Goal: Information Seeking & Learning: Learn about a topic

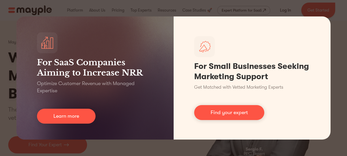
click at [340, 38] on div "For SaaS Companies Aiming to Increase NRR Optimize Customer Revenue with Manage…" at bounding box center [173, 78] width 347 height 156
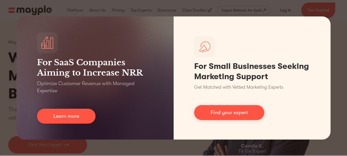
click at [339, 38] on div "For SaaS Companies Aiming to Increase NRR Optimize Customer Revenue with Manage…" at bounding box center [173, 78] width 347 height 156
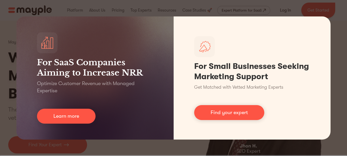
click at [337, 31] on div "For SaaS Companies Aiming to Increase NRR Optimize Customer Revenue with Manage…" at bounding box center [173, 78] width 347 height 156
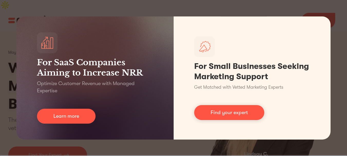
click at [336, 27] on div "For SaaS Companies Aiming to Increase NRR Optimize Customer Revenue with Manage…" at bounding box center [173, 78] width 347 height 156
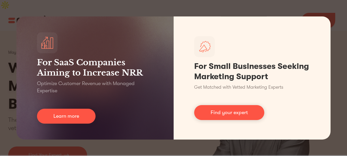
click at [9, 22] on div "For SaaS Companies Aiming to Increase NRR Optimize Customer Revenue with Manage…" at bounding box center [173, 78] width 347 height 156
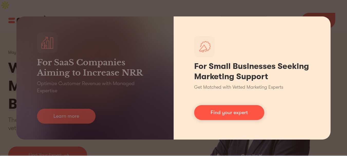
click at [322, 26] on div "For Small Businesses Seeking Marketing Support Get Matched with Vetted Marketin…" at bounding box center [252, 77] width 157 height 123
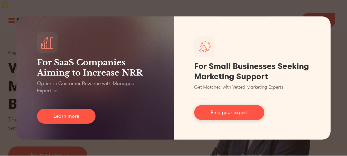
click at [340, 84] on div "For SaaS Companies Aiming to Increase NRR Optimize Customer Revenue with Manage…" at bounding box center [173, 78] width 347 height 156
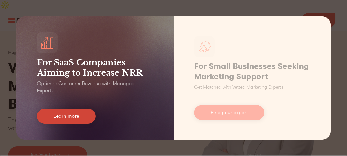
click at [75, 116] on link "Learn more" at bounding box center [66, 116] width 59 height 15
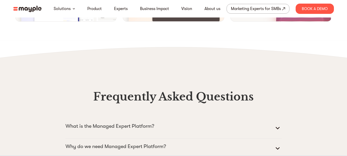
scroll to position [2056, 0]
